Goal: Complete application form: Complete application form

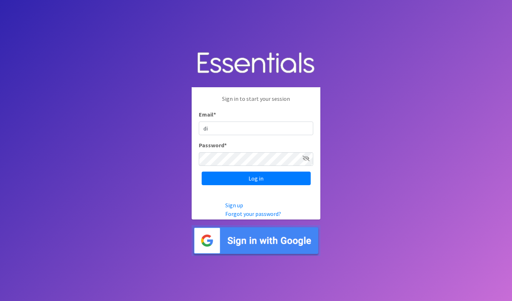
type input "[EMAIL_ADDRESS][DOMAIN_NAME]"
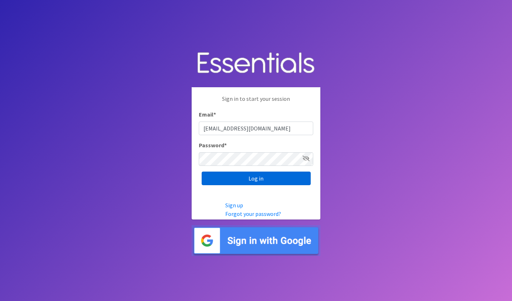
click at [257, 178] on input "Log in" at bounding box center [256, 179] width 109 height 14
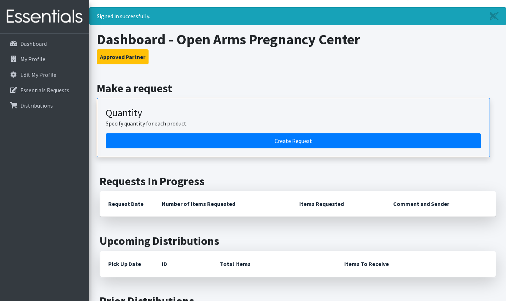
scroll to position [12, 0]
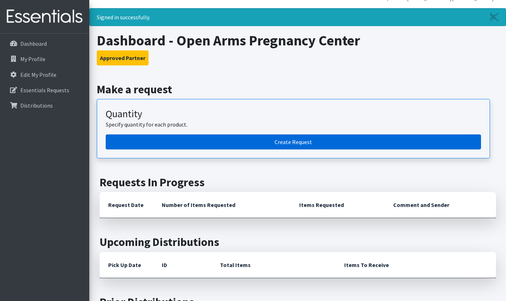
click at [331, 137] on link "Create Request" at bounding box center [294, 141] width 376 height 15
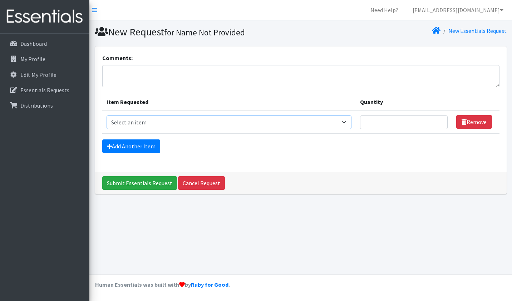
click at [347, 124] on select "Select an item Adult Briefs (Large/X-Large) Adult Briefs (Medium/Large) Adult B…" at bounding box center [228, 122] width 245 height 14
select select "4560"
click at [106, 115] on select "Select an item Adult Briefs (Large/X-Large) Adult Briefs (Medium/Large) Adult B…" at bounding box center [228, 122] width 245 height 14
click at [369, 121] on input "Quantity" at bounding box center [404, 122] width 88 height 14
click at [141, 147] on link "Add Another Item" at bounding box center [131, 146] width 58 height 14
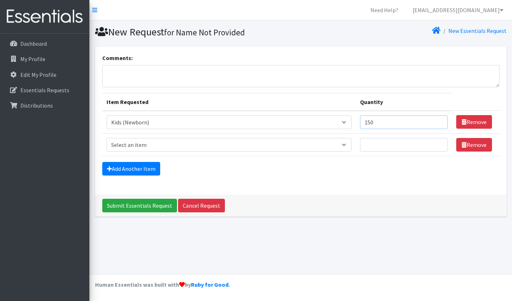
click at [386, 123] on input "150" at bounding box center [404, 122] width 88 height 14
type input "1"
type input "100"
click at [352, 146] on select "Select an item Adult Briefs (Large/X-Large) Adult Briefs (Medium/Large) Adult B…" at bounding box center [228, 145] width 245 height 14
select select "4562"
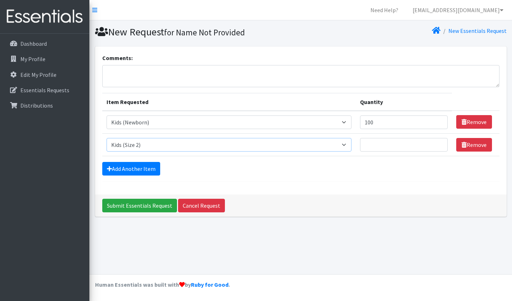
click at [106, 138] on select "Select an item Adult Briefs (Large/X-Large) Adult Briefs (Medium/Large) Adult B…" at bounding box center [228, 145] width 245 height 14
click at [374, 146] on input "Quantity" at bounding box center [404, 145] width 88 height 14
type input "200"
click at [133, 170] on link "Add Another Item" at bounding box center [131, 169] width 58 height 14
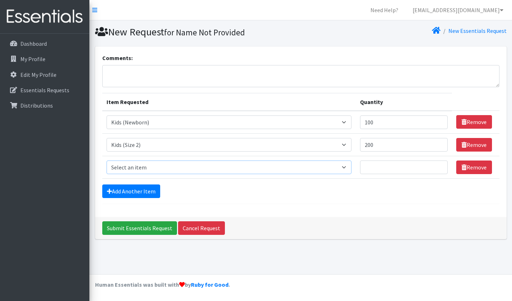
click at [348, 168] on select "Select an item Adult Briefs (Large/X-Large) Adult Briefs (Medium/Large) Adult B…" at bounding box center [228, 167] width 245 height 14
select select "4567"
click at [106, 160] on select "Select an item Adult Briefs (Large/X-Large) Adult Briefs (Medium/Large) Adult B…" at bounding box center [228, 167] width 245 height 14
click at [372, 165] on input "Quantity" at bounding box center [404, 167] width 88 height 14
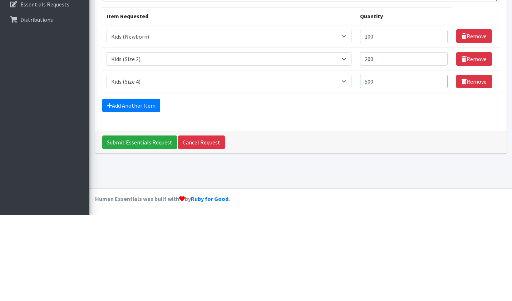
type input "500"
click at [130, 190] on link "Add Another Item" at bounding box center [131, 191] width 58 height 14
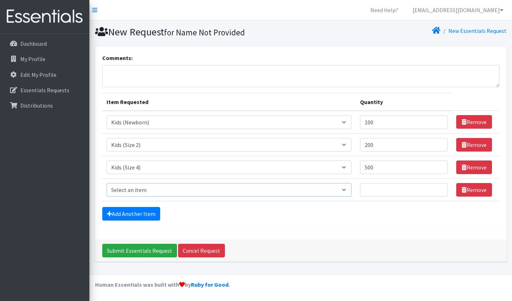
click at [352, 193] on select "Select an item Adult Briefs (Large/X-Large) Adult Briefs (Medium/Large) Adult B…" at bounding box center [228, 190] width 245 height 14
select select "4568"
click at [106, 183] on select "Select an item Adult Briefs (Large/X-Large) Adult Briefs (Medium/Large) Adult B…" at bounding box center [228, 190] width 245 height 14
click at [372, 188] on input "Quantity" at bounding box center [404, 190] width 88 height 14
type input "550"
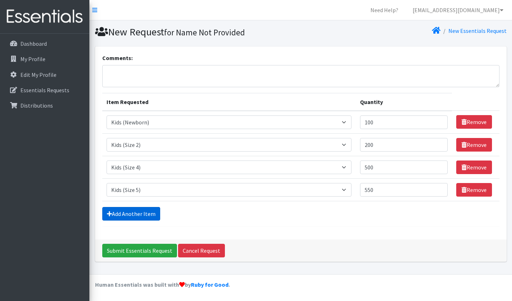
click at [136, 215] on link "Add Another Item" at bounding box center [131, 214] width 58 height 14
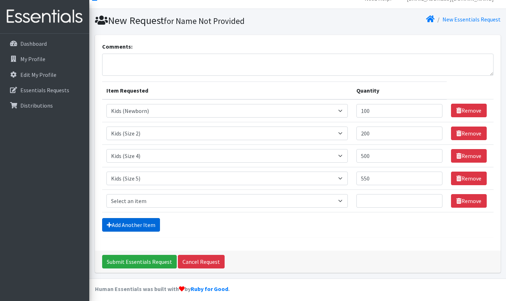
scroll to position [15, 0]
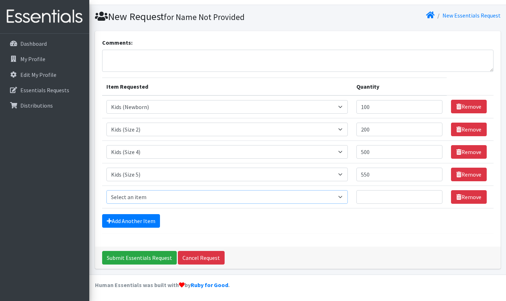
click at [345, 198] on select "Select an item Adult Briefs (Large/X-Large) Adult Briefs (Medium/Large) Adult B…" at bounding box center [227, 197] width 242 height 14
select select "4572"
click at [106, 190] on select "Select an item Adult Briefs (Large/X-Large) Adult Briefs (Medium/Large) Adult B…" at bounding box center [227, 197] width 242 height 14
click at [370, 193] on input "Quantity" at bounding box center [400, 197] width 86 height 14
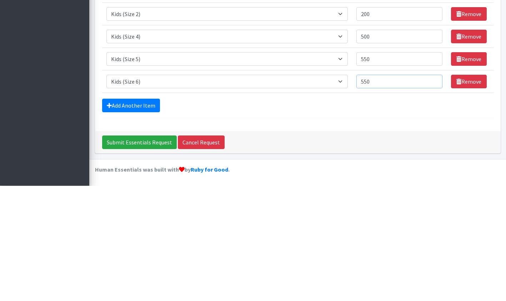
type input "550"
click at [133, 224] on link "Add Another Item" at bounding box center [131, 221] width 58 height 14
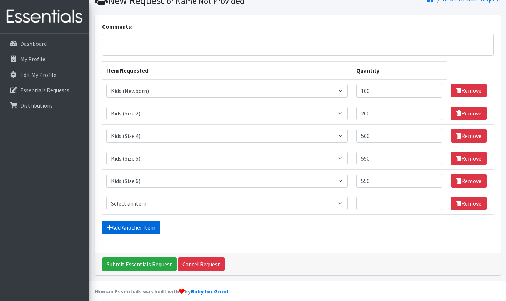
scroll to position [38, 0]
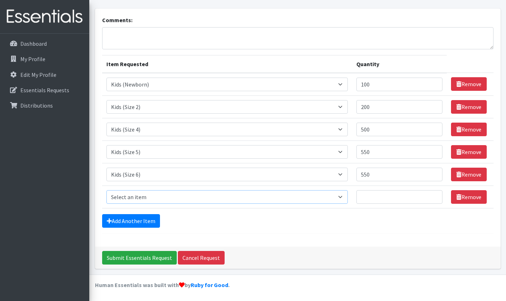
click at [348, 199] on select "Select an item Adult Briefs (Large/X-Large) Adult Briefs (Medium/Large) Adult B…" at bounding box center [227, 197] width 242 height 14
click at [106, 190] on select "Select an item Adult Briefs (Large/X-Large) Adult Briefs (Medium/Large) Adult B…" at bounding box center [227, 197] width 242 height 14
click at [344, 200] on select "Select an item Adult Briefs (Large/X-Large) Adult Briefs (Medium/Large) Adult B…" at bounding box center [227, 197] width 242 height 14
select select "4574"
click at [106, 190] on select "Select an item Adult Briefs (Large/X-Large) Adult Briefs (Medium/Large) Adult B…" at bounding box center [227, 197] width 242 height 14
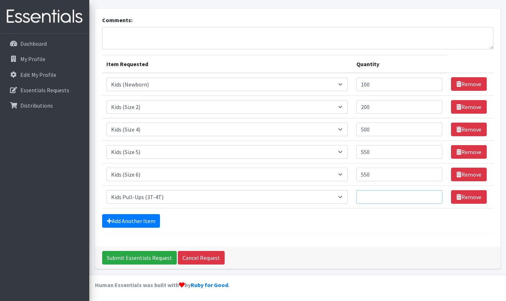
click at [369, 198] on input "Quantity" at bounding box center [400, 197] width 86 height 14
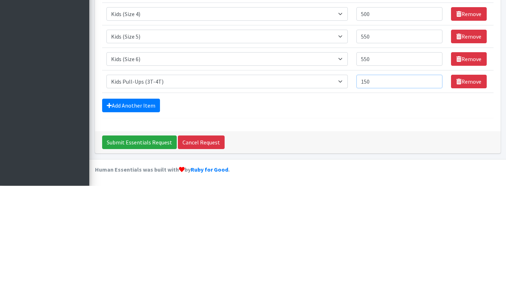
type input "150"
click at [130, 218] on link "Add Another Item" at bounding box center [131, 221] width 58 height 14
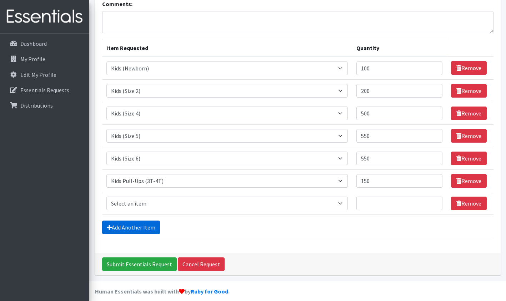
scroll to position [60, 0]
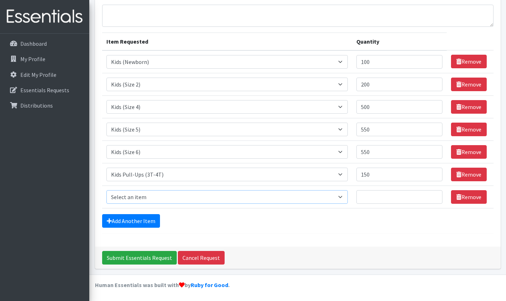
click at [348, 199] on select "Select an item Adult Briefs (Large/X-Large) Adult Briefs (Medium/Large) Adult B…" at bounding box center [227, 197] width 242 height 14
select select "4575"
click at [106, 190] on select "Select an item Adult Briefs (Large/X-Large) Adult Briefs (Medium/Large) Adult B…" at bounding box center [227, 197] width 242 height 14
click at [371, 198] on input "Quantity" at bounding box center [400, 197] width 86 height 14
type input "150"
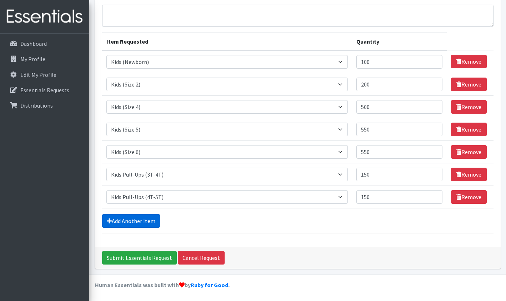
click at [132, 220] on link "Add Another Item" at bounding box center [131, 221] width 58 height 14
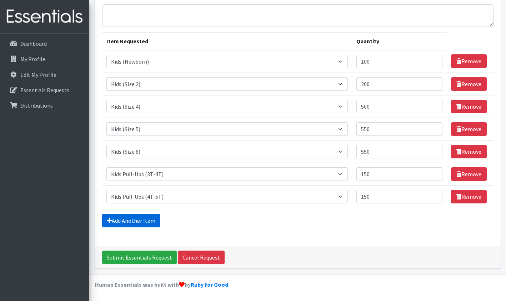
scroll to position [83, 0]
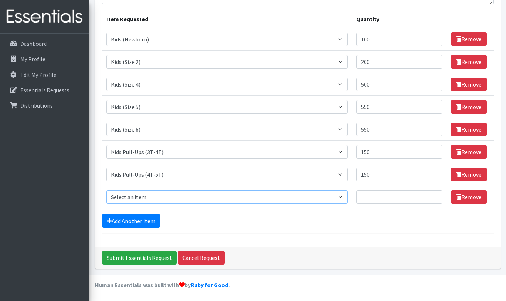
click at [346, 195] on select "Select an item Adult Briefs (Large/X-Large) Adult Briefs (Medium/Large) Adult B…" at bounding box center [227, 197] width 242 height 14
select select "4558"
click at [106, 190] on select "Select an item Adult Briefs (Large/X-Large) Adult Briefs (Medium/Large) Adult B…" at bounding box center [227, 197] width 242 height 14
click at [369, 195] on input "Quantity" at bounding box center [400, 197] width 86 height 14
type input "50"
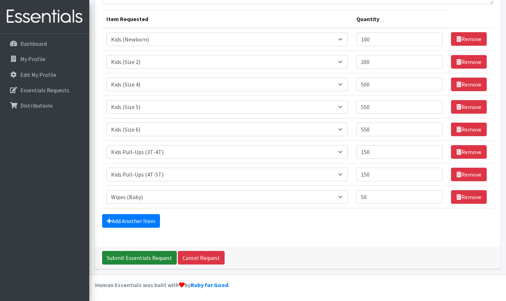
click at [151, 259] on input "Submit Essentials Request" at bounding box center [139, 258] width 75 height 14
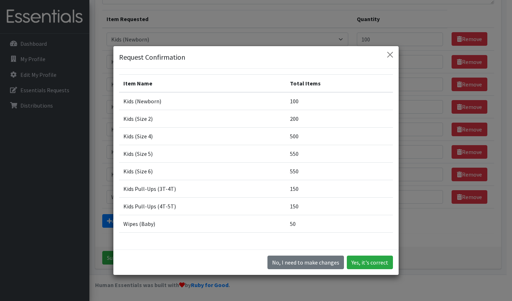
click at [368, 264] on button "Yes, it's correct" at bounding box center [370, 263] width 46 height 14
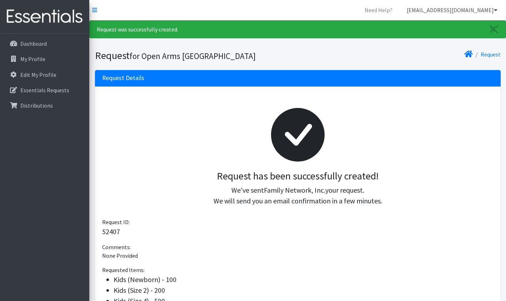
click at [496, 12] on icon at bounding box center [496, 10] width 4 height 6
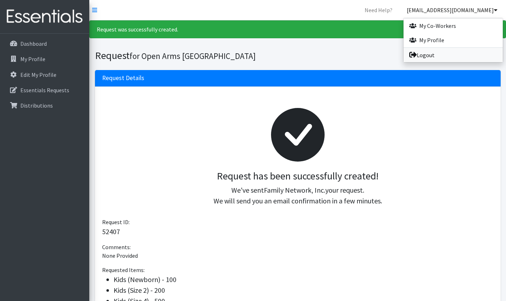
click at [430, 56] on link "Logout" at bounding box center [453, 55] width 99 height 14
